Goal: Navigation & Orientation: Find specific page/section

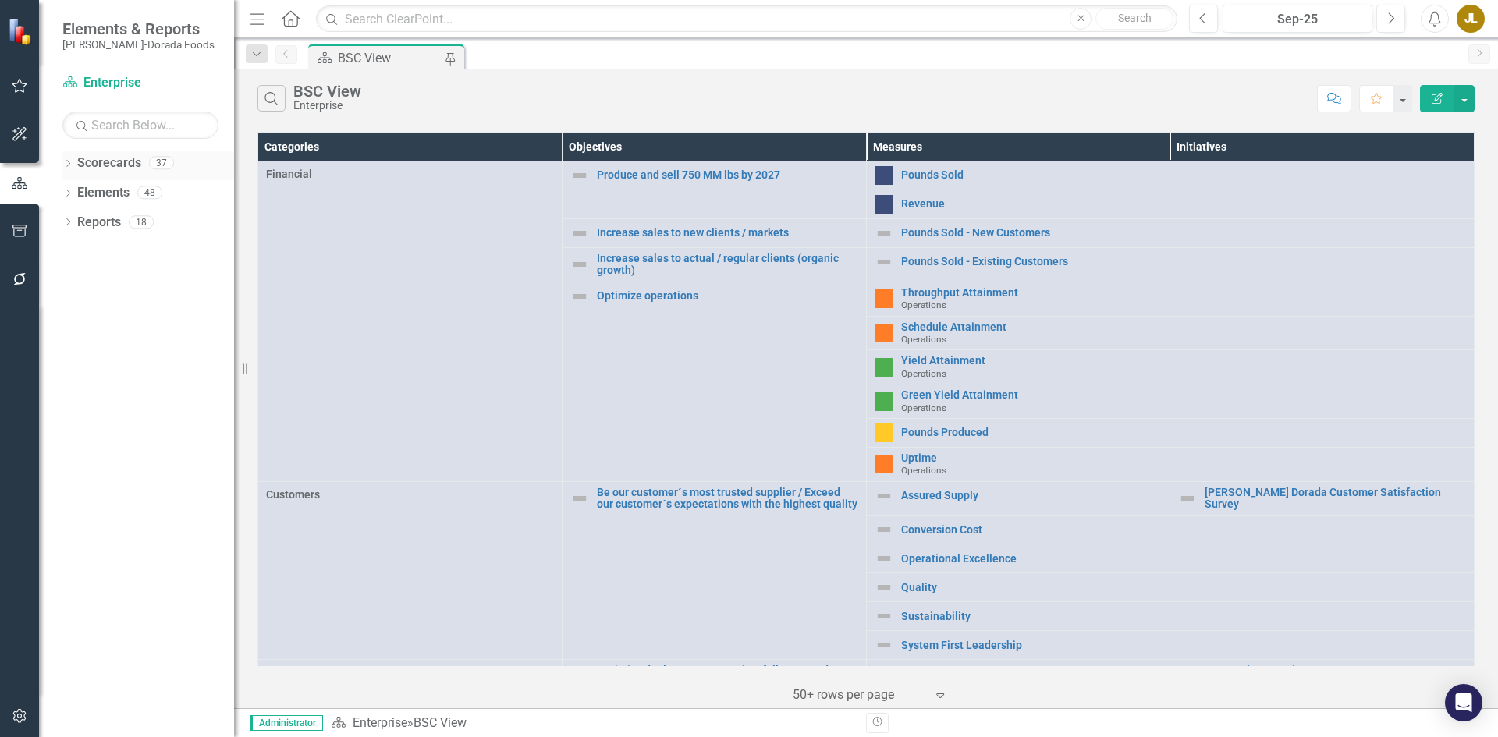
click at [67, 157] on div "Dropdown Scorecards 37" at bounding box center [148, 166] width 172 height 30
click at [101, 165] on link "Scorecards" at bounding box center [109, 163] width 64 height 18
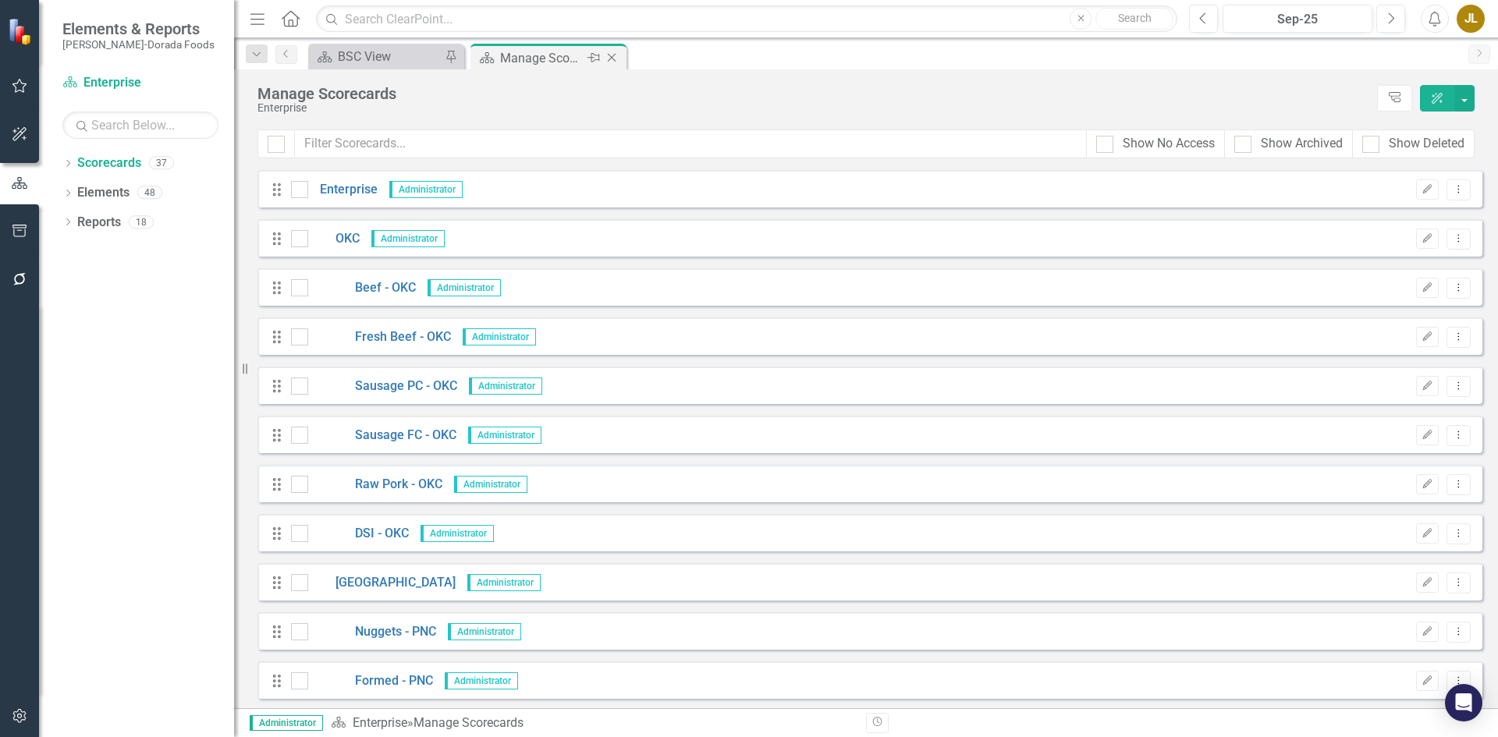
click at [612, 59] on icon "Close" at bounding box center [612, 57] width 16 height 12
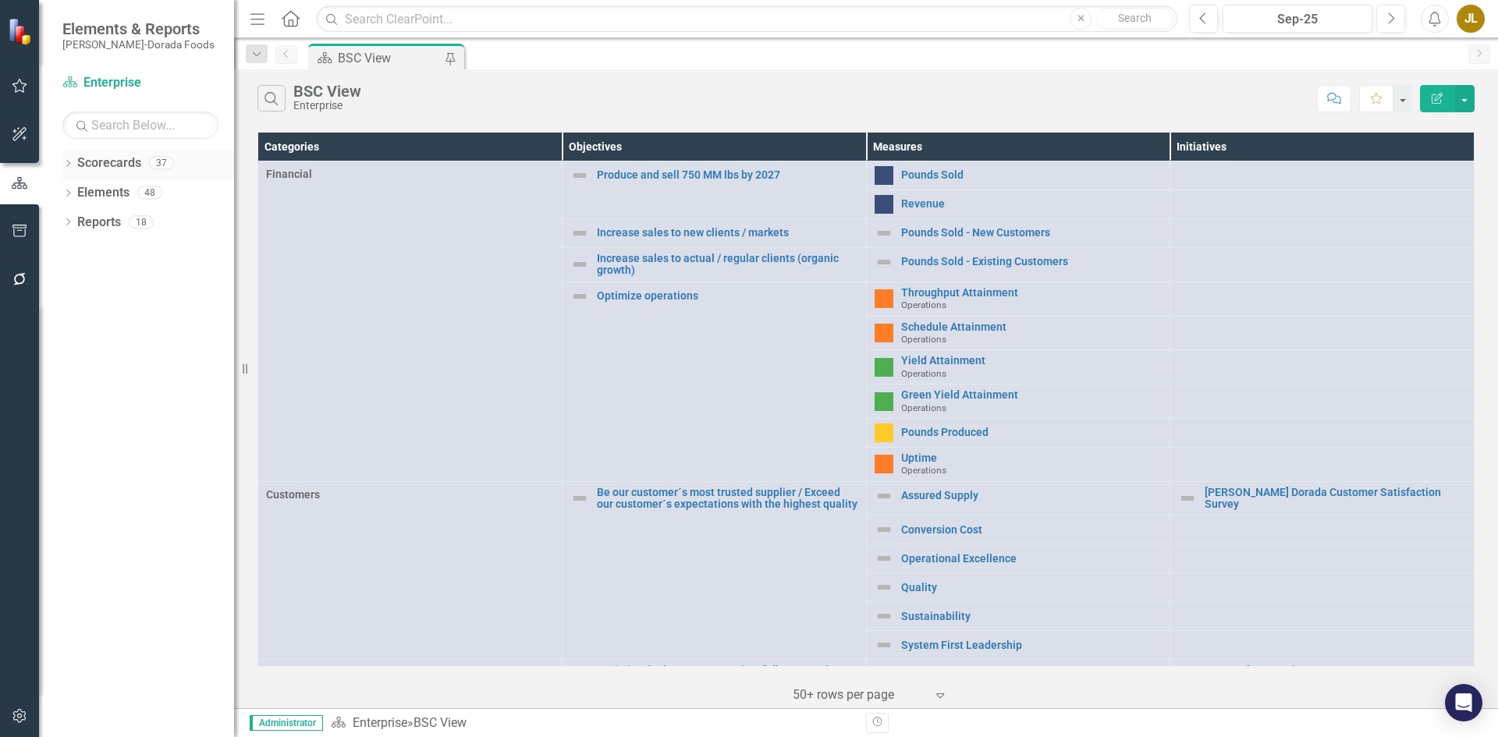
click at [63, 157] on div "Dropdown Scorecards 37" at bounding box center [148, 166] width 172 height 30
click at [65, 163] on icon "Dropdown" at bounding box center [67, 165] width 11 height 9
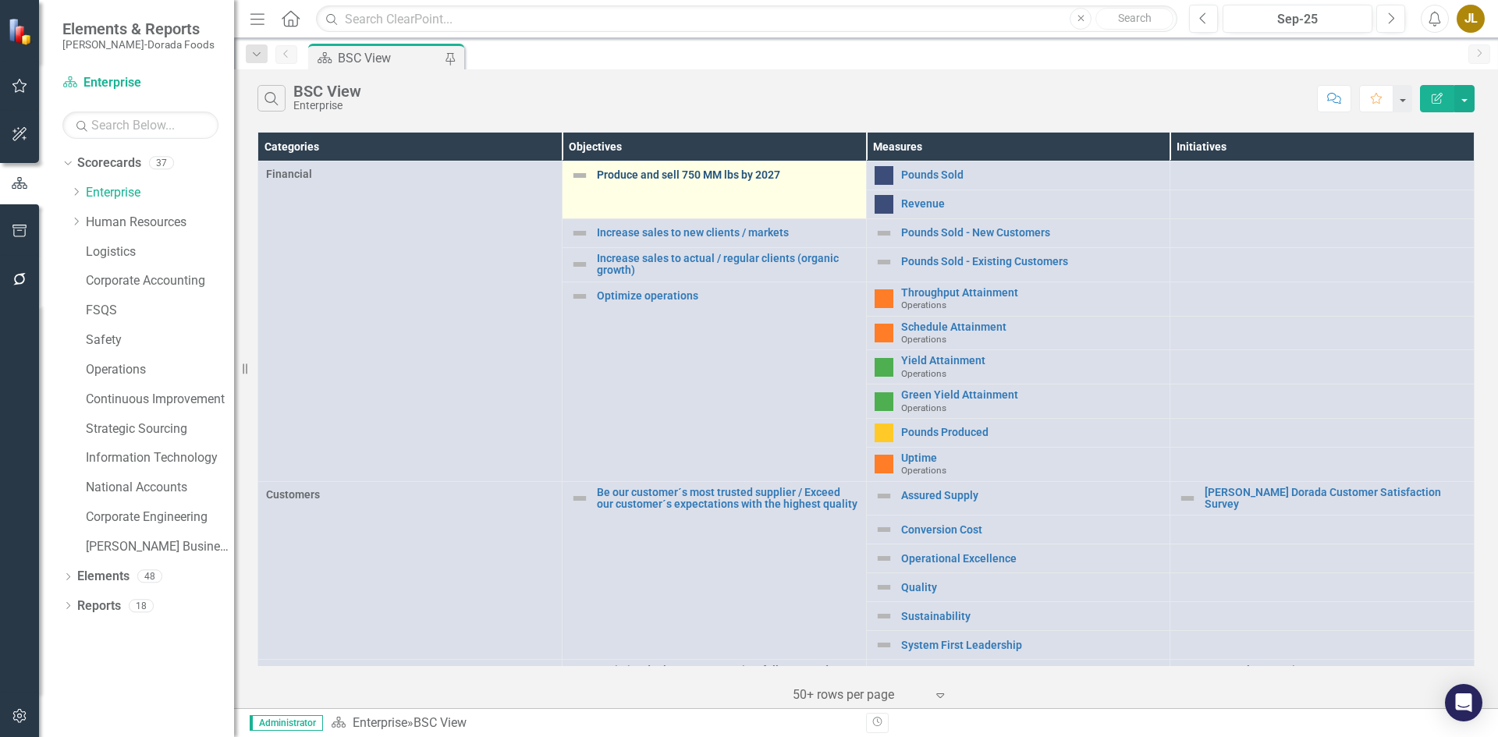
click at [661, 170] on link "Produce and sell 750 MM lbs by 2027" at bounding box center [727, 175] width 261 height 12
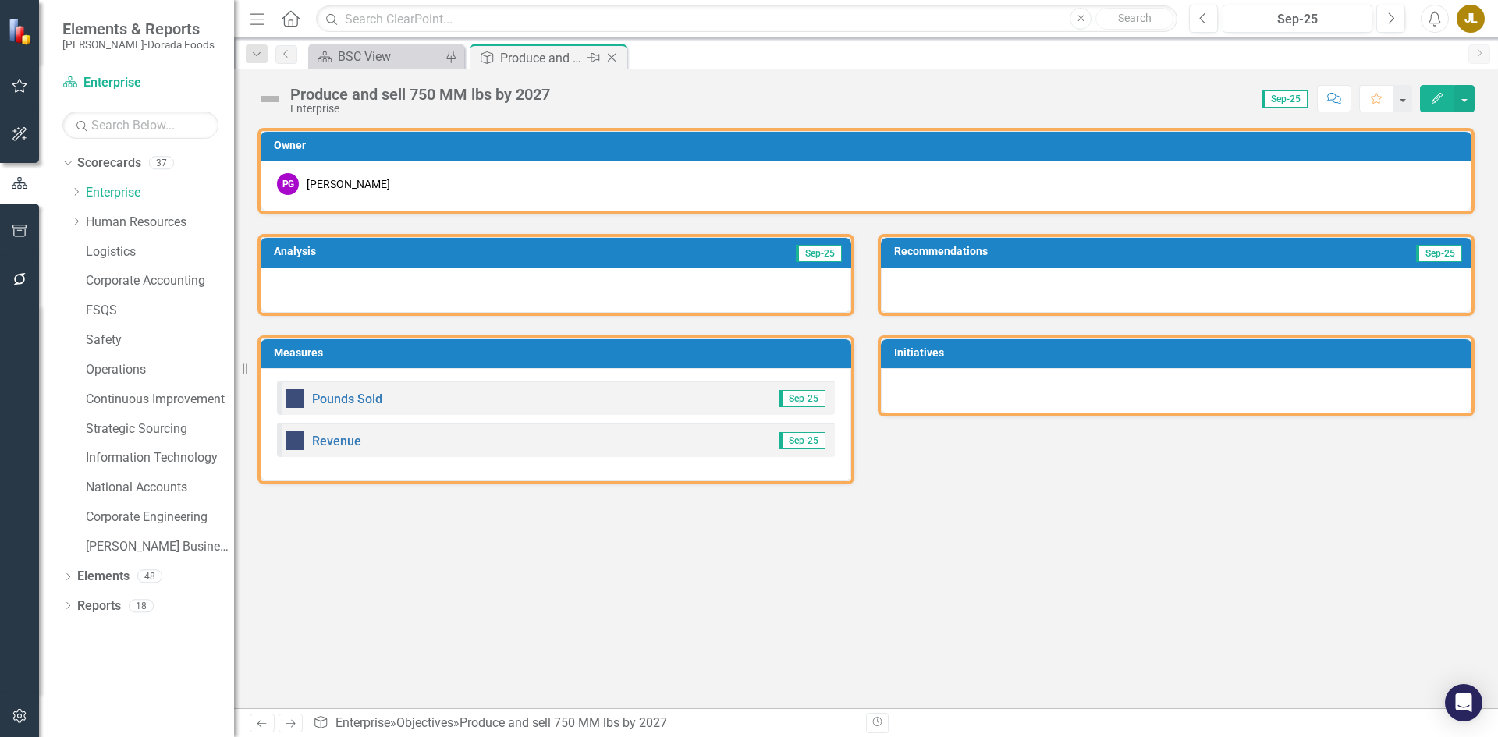
click at [617, 60] on icon "Close" at bounding box center [612, 57] width 16 height 12
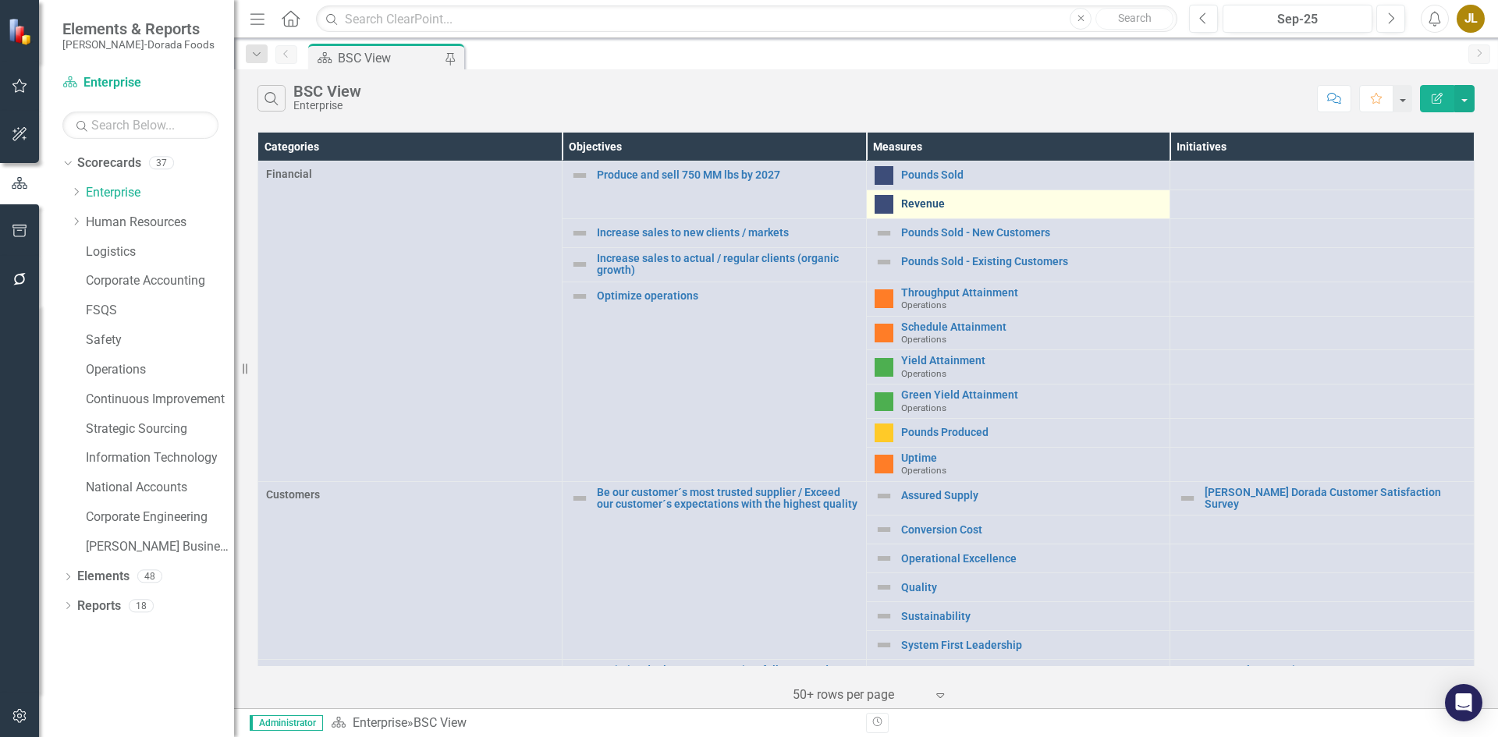
click at [914, 208] on link "Revenue" at bounding box center [1031, 204] width 261 height 12
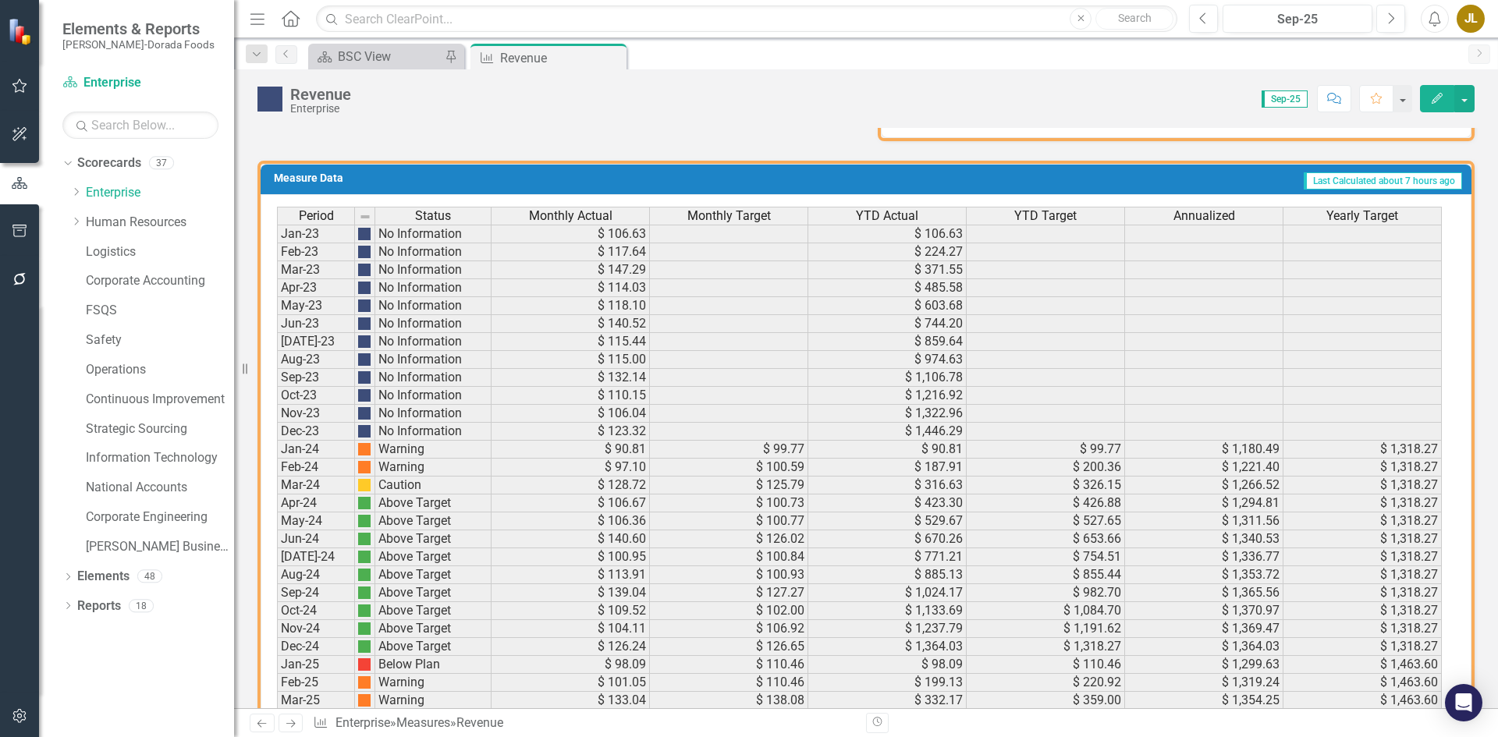
scroll to position [964, 0]
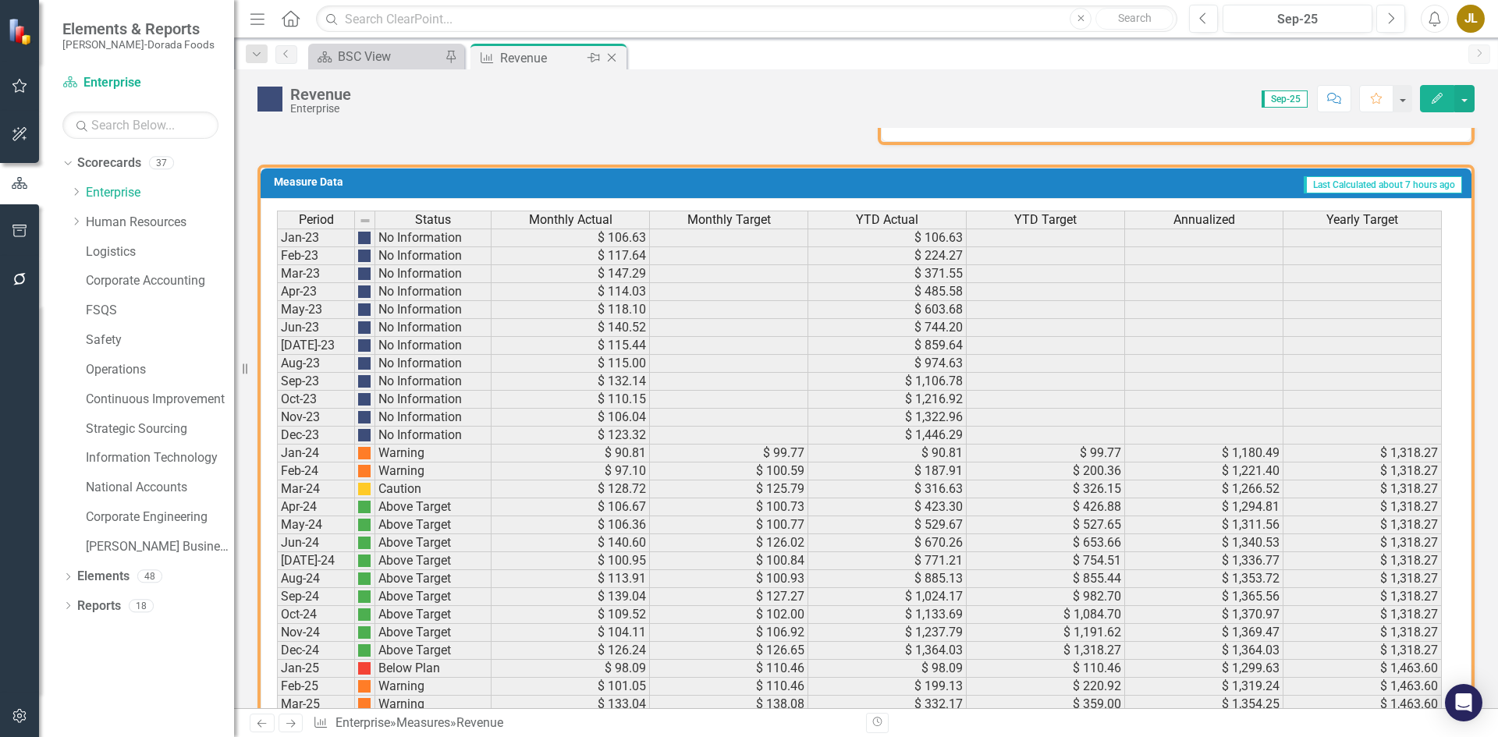
click at [610, 55] on icon "Close" at bounding box center [612, 57] width 16 height 12
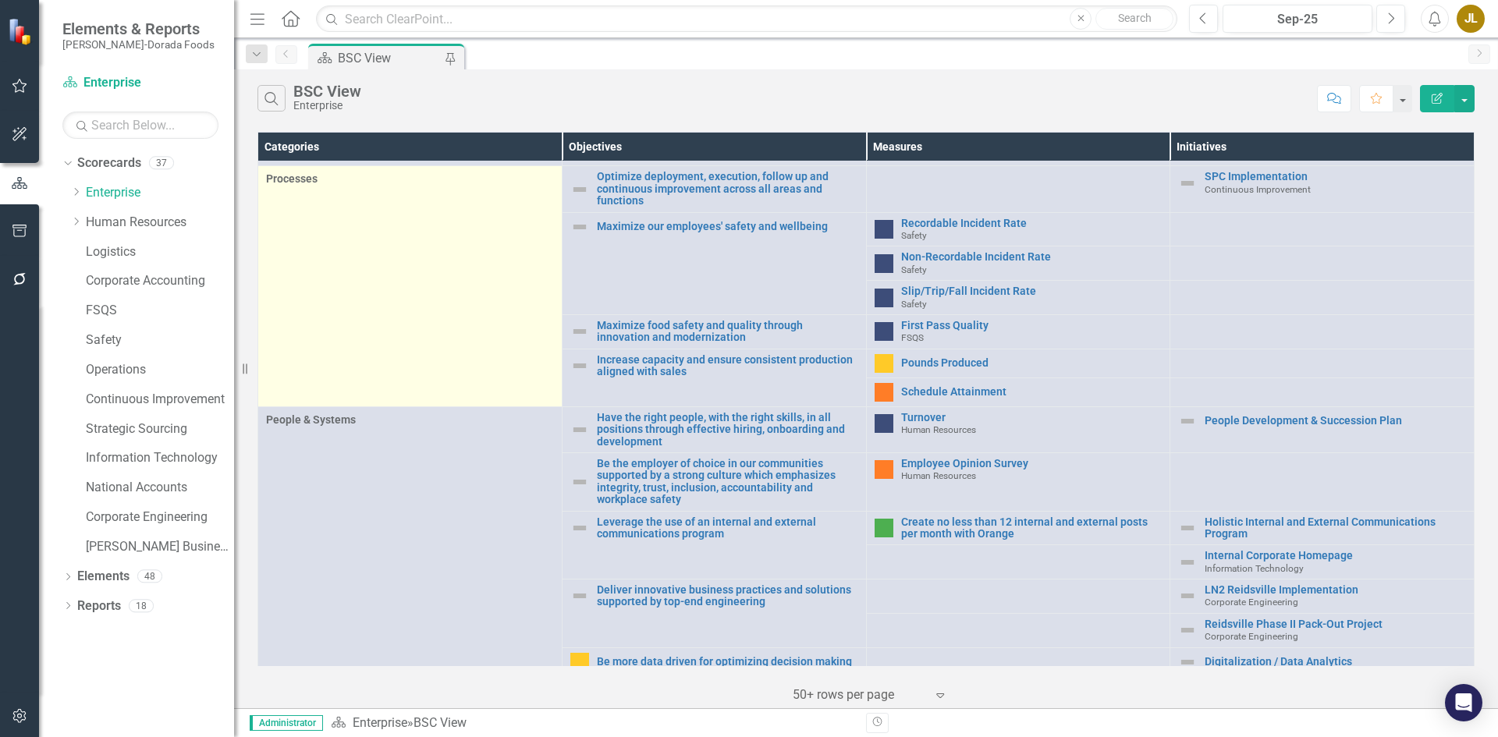
scroll to position [499, 0]
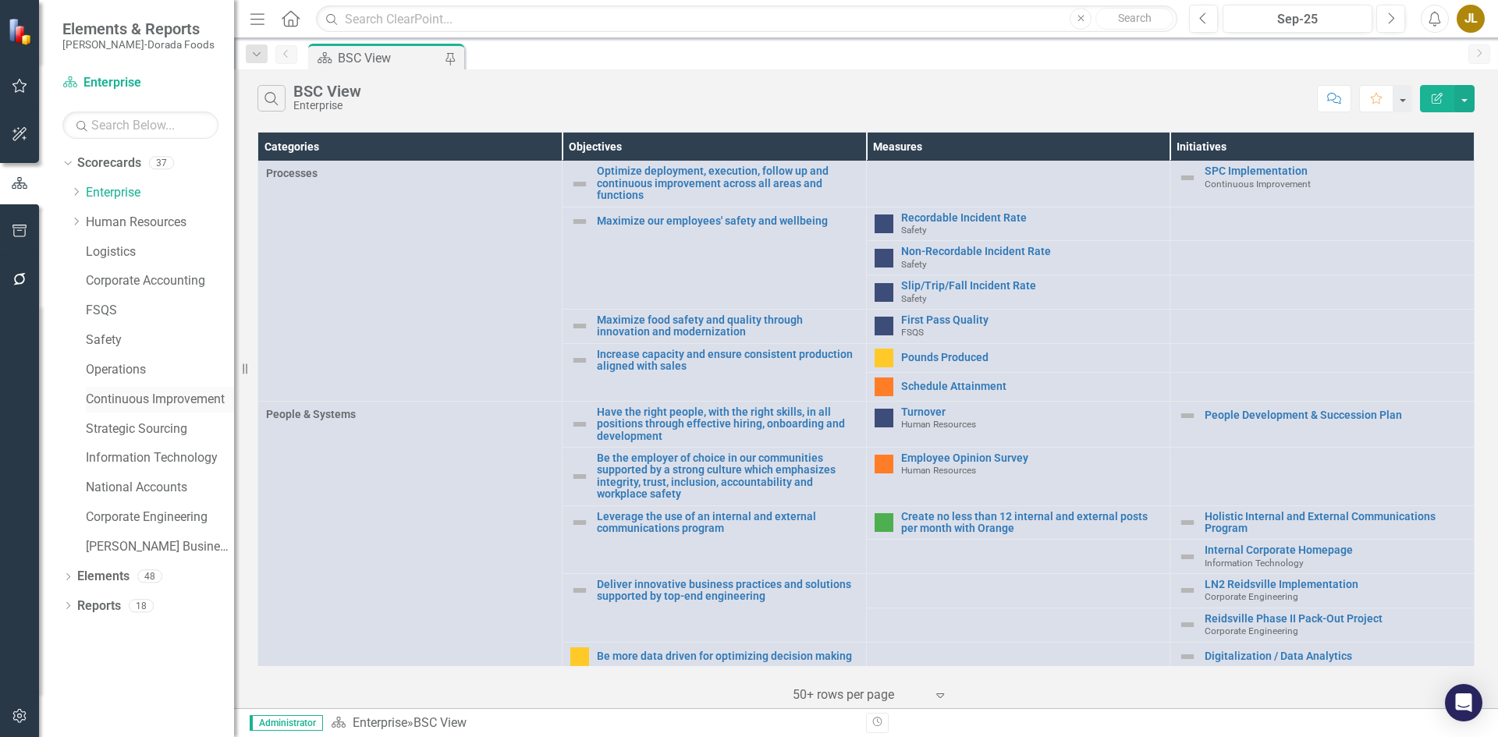
click at [161, 397] on link "Continuous Improvement" at bounding box center [160, 400] width 148 height 18
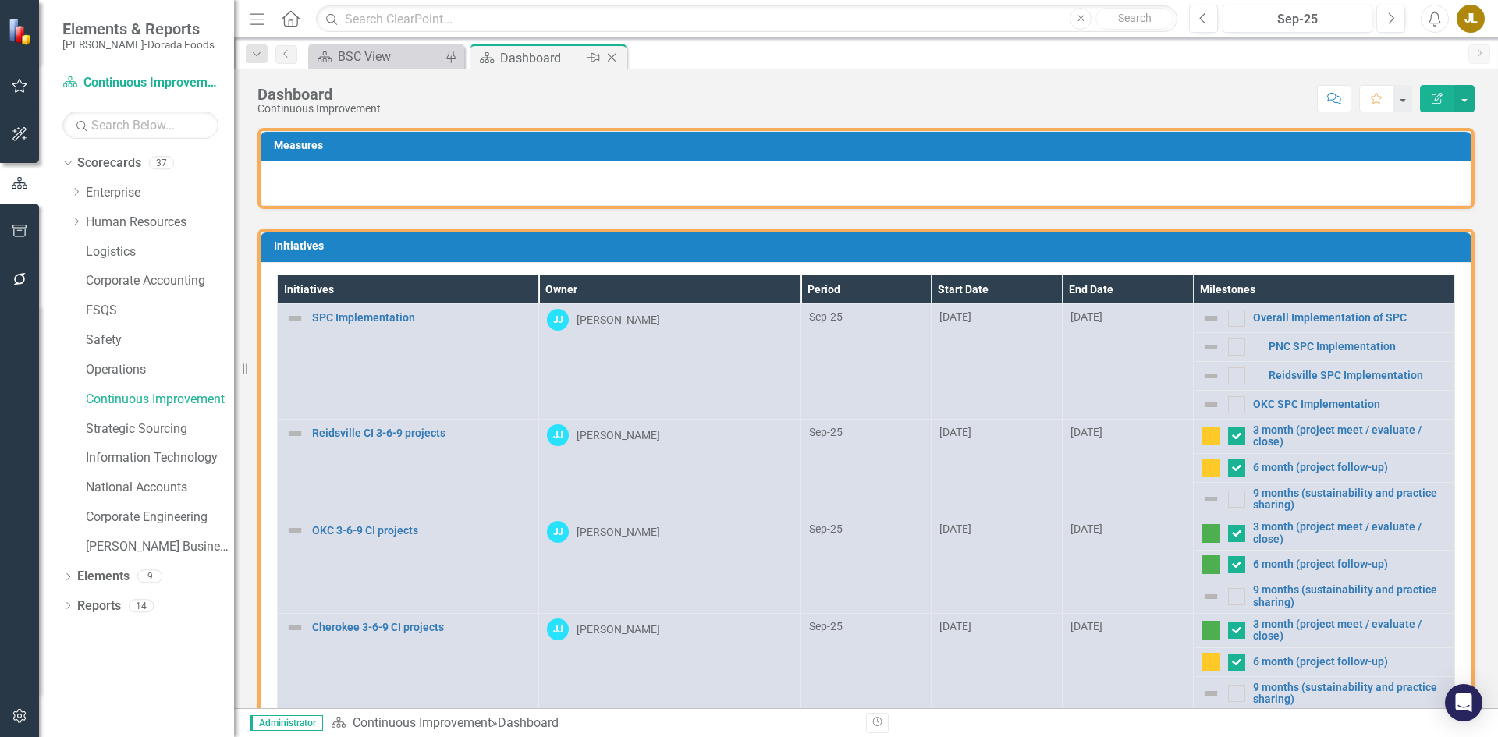
click at [615, 59] on icon "Close" at bounding box center [612, 57] width 16 height 12
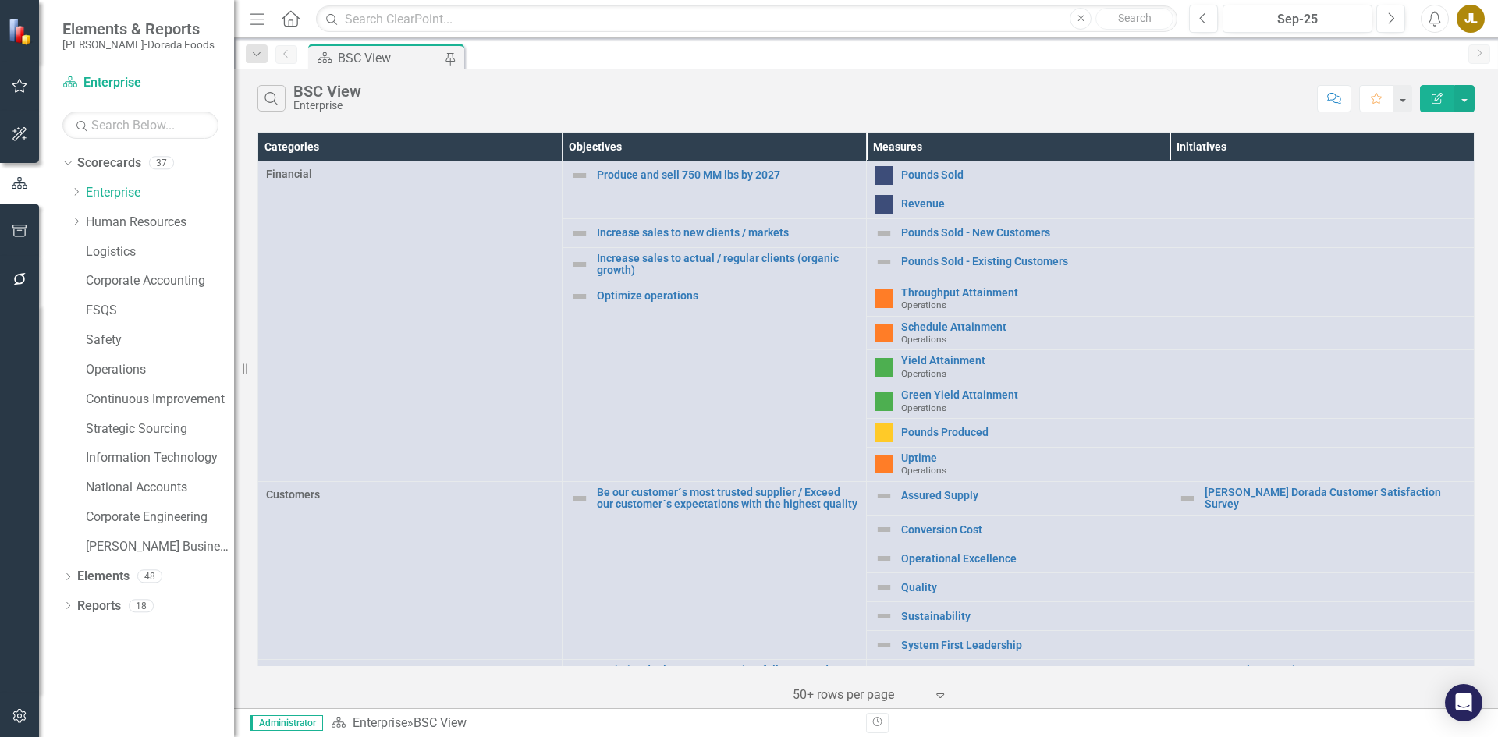
click at [1481, 13] on div "JL" at bounding box center [1471, 19] width 28 height 28
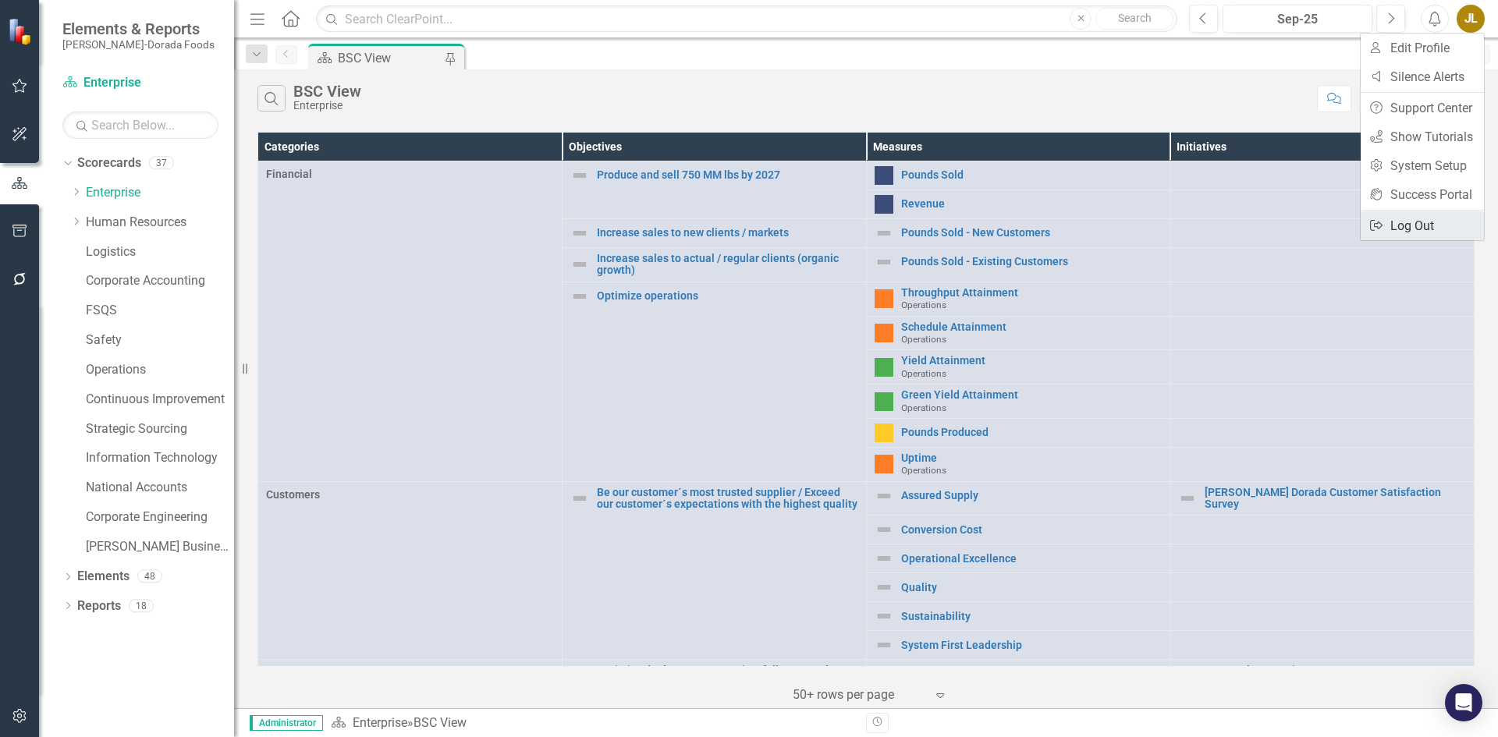
click at [1421, 225] on link "Logout Log Out" at bounding box center [1422, 225] width 123 height 29
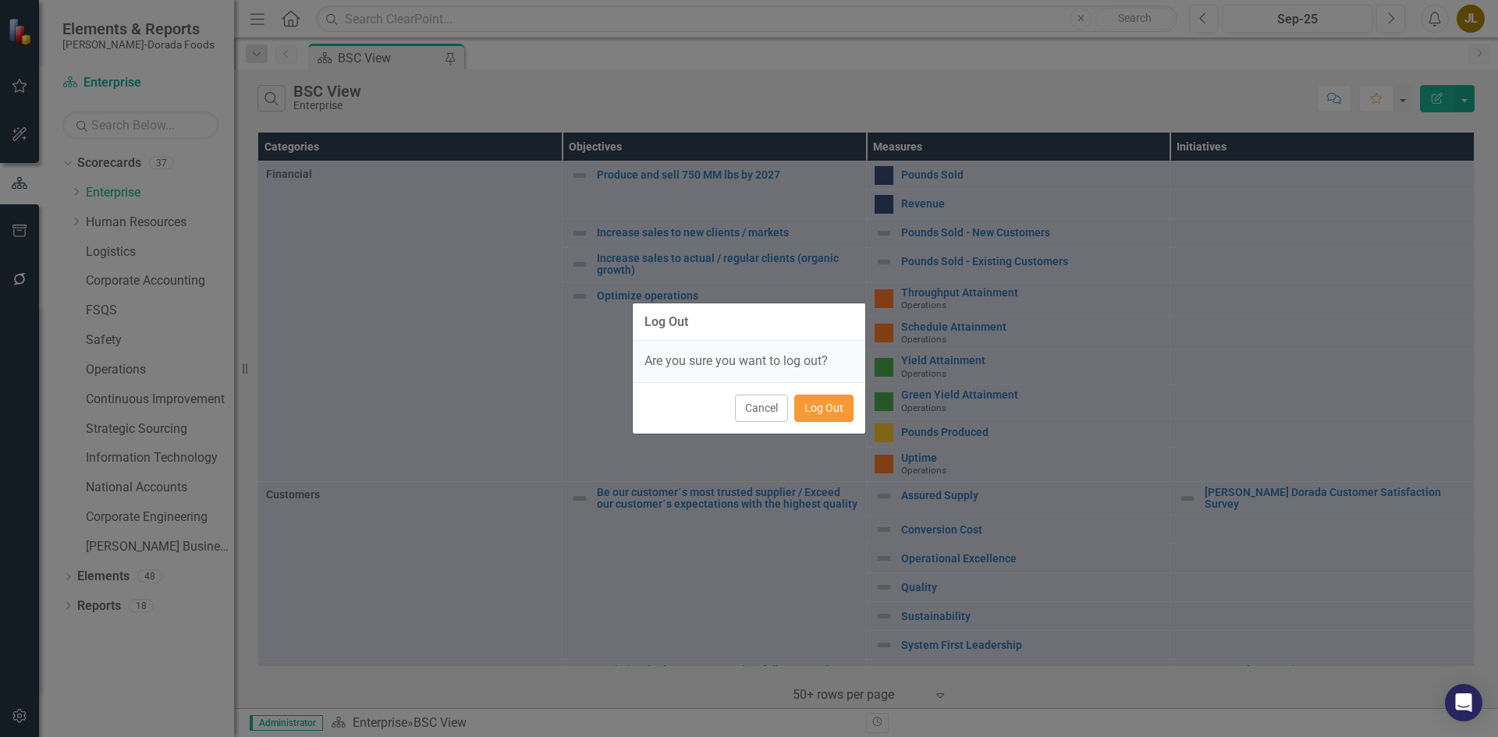
click at [850, 407] on button "Log Out" at bounding box center [823, 408] width 59 height 27
